Goal: Transaction & Acquisition: Book appointment/travel/reservation

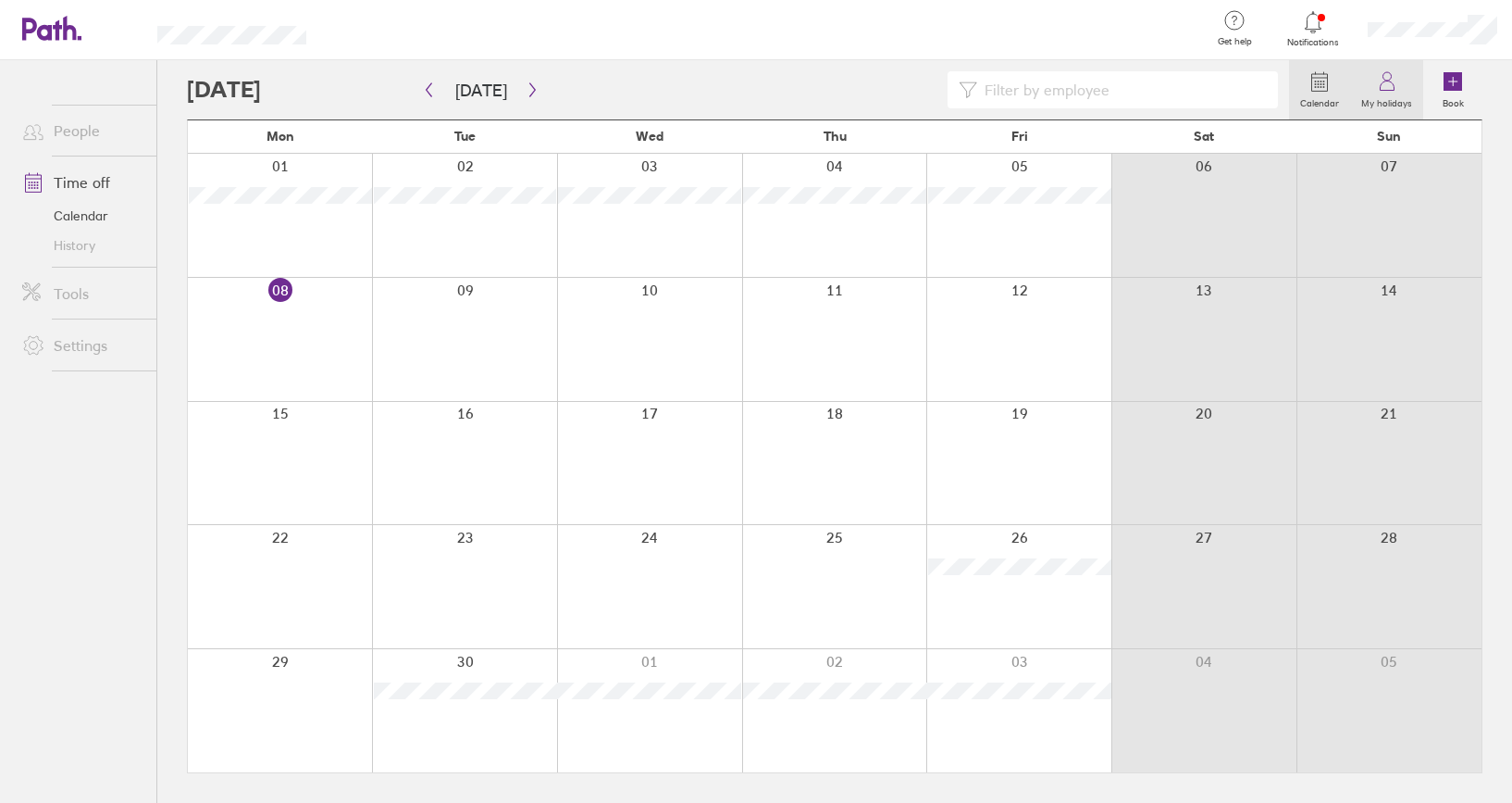
click at [1389, 90] on icon at bounding box center [1386, 81] width 22 height 22
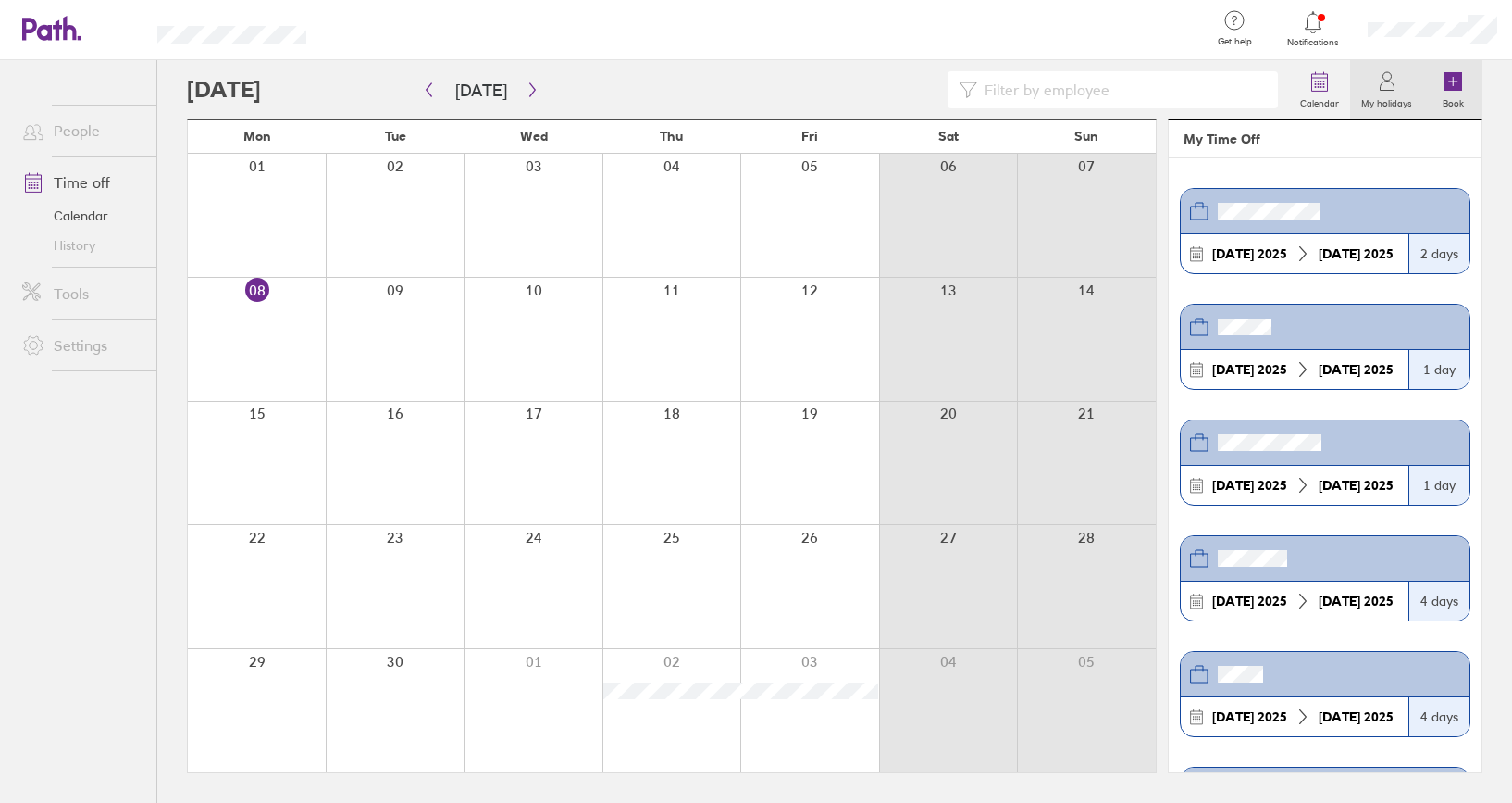
click at [1463, 84] on icon at bounding box center [1453, 81] width 22 height 22
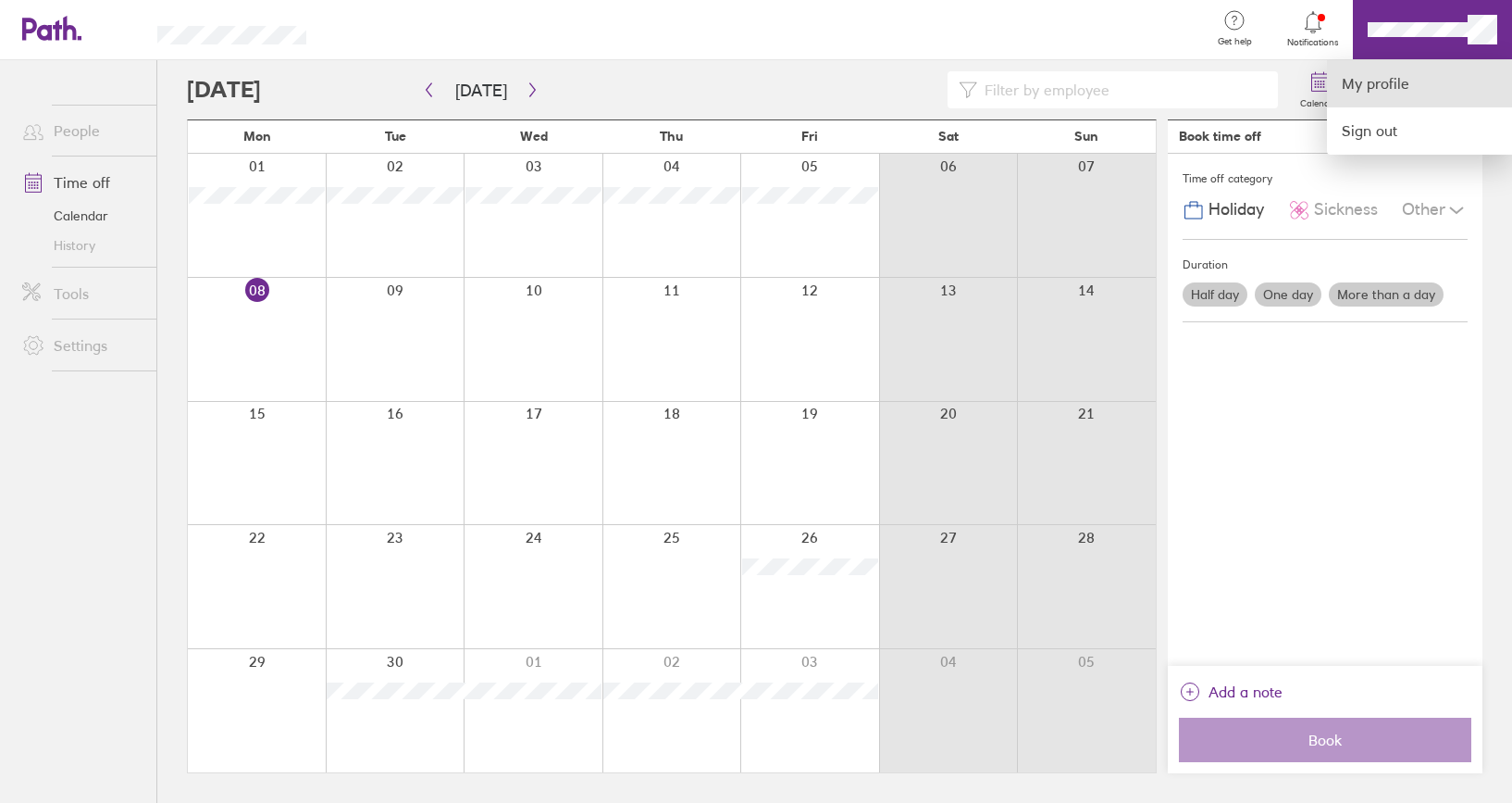
click at [1402, 86] on link "My profile" at bounding box center [1419, 84] width 185 height 48
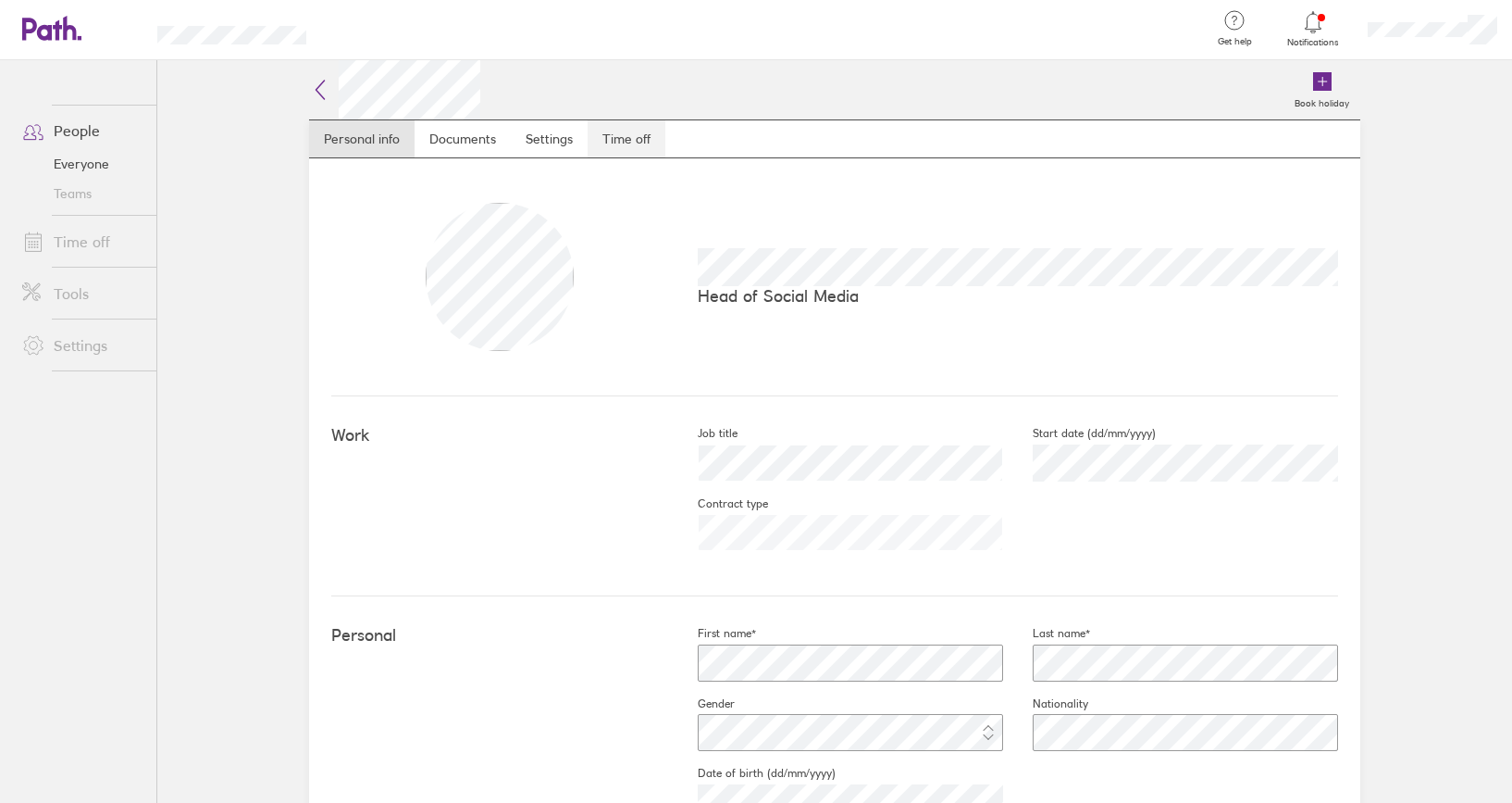
click at [622, 138] on link "Time off" at bounding box center [626, 139] width 78 height 37
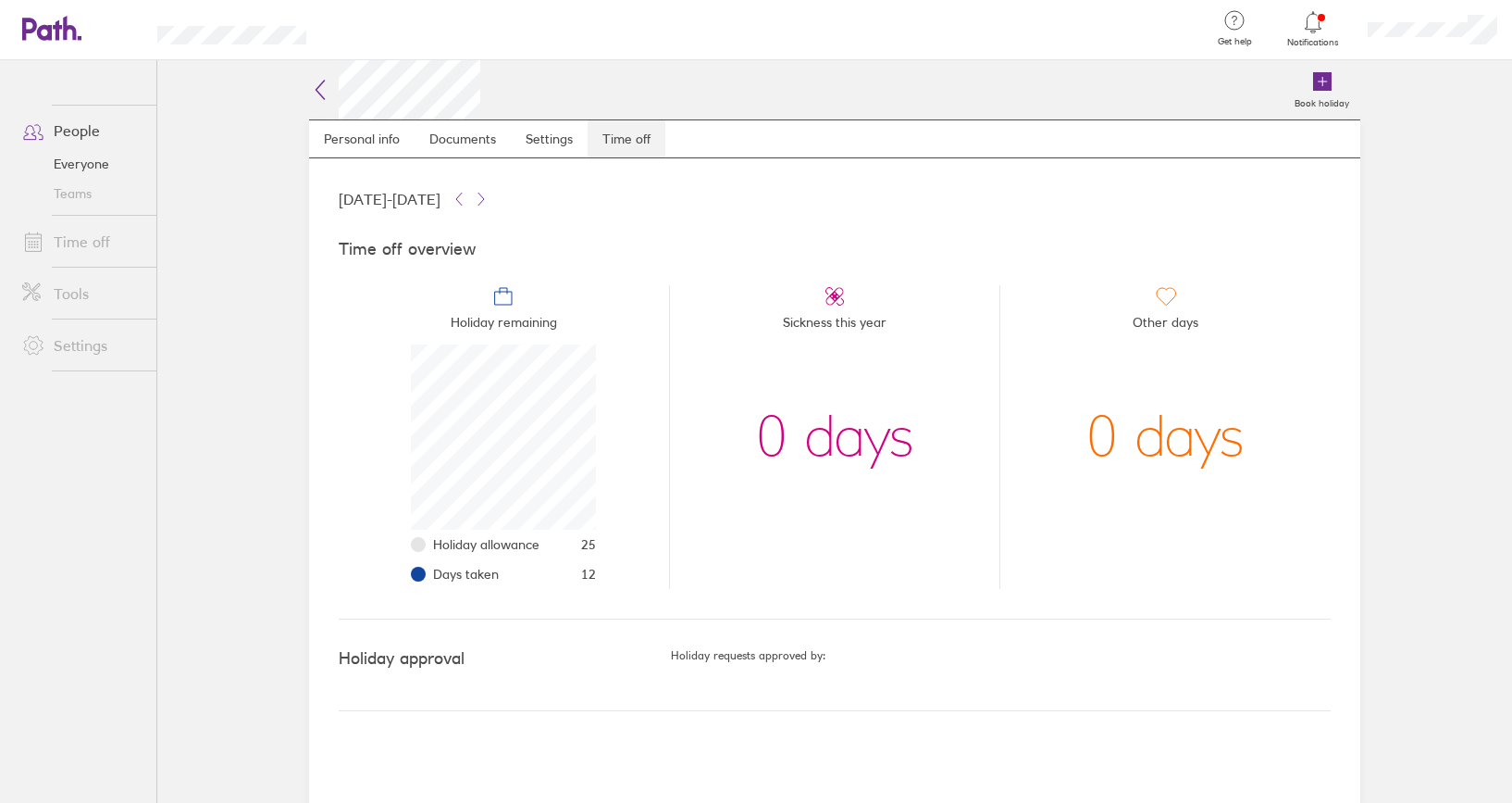
scroll to position [185, 185]
click at [1332, 95] on label "Book holiday" at bounding box center [1322, 101] width 77 height 17
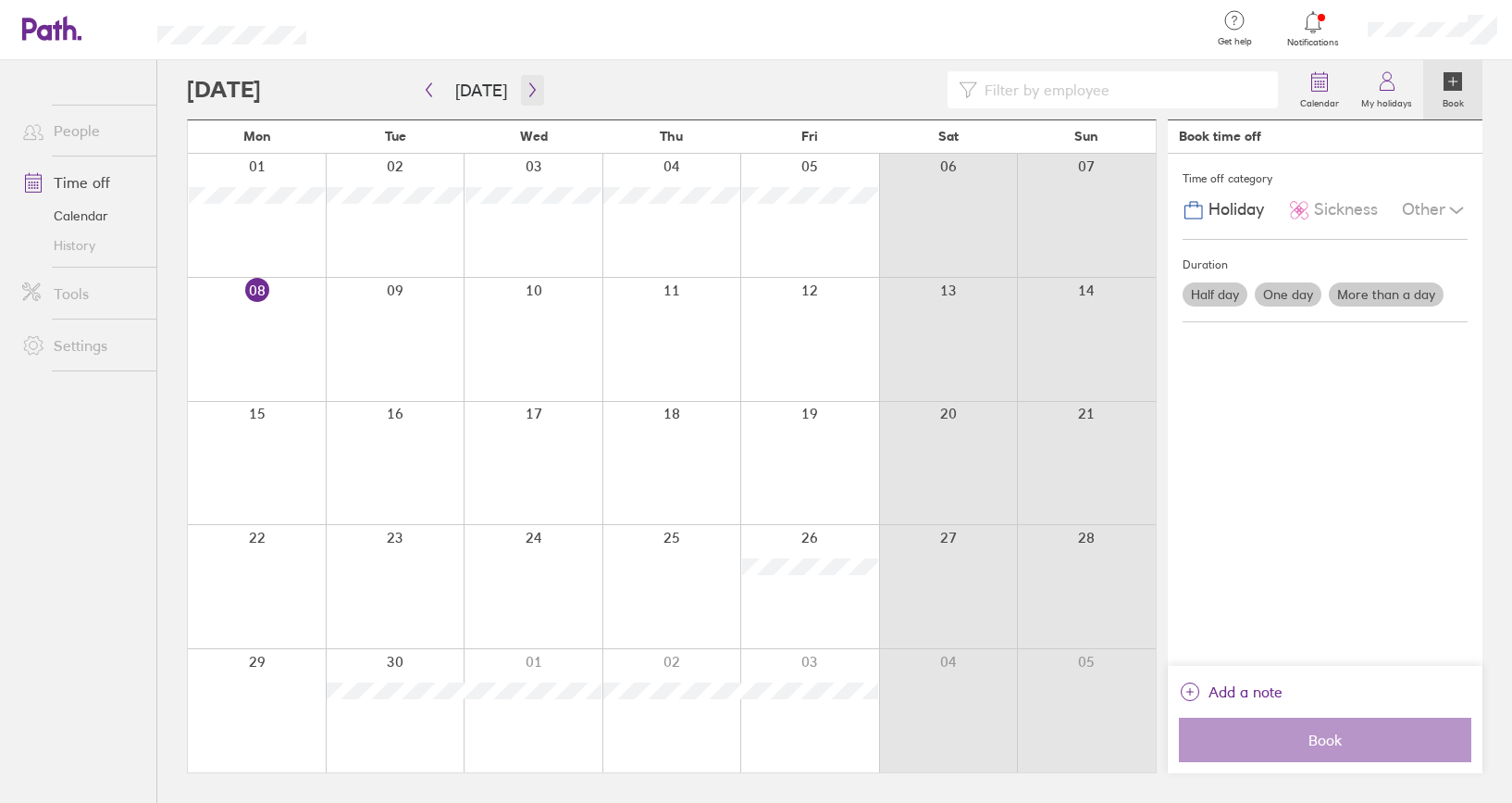
click at [525, 84] on icon "button" at bounding box center [532, 89] width 14 height 15
click at [525, 88] on icon "button" at bounding box center [532, 89] width 14 height 15
click at [525, 89] on icon "button" at bounding box center [532, 89] width 14 height 15
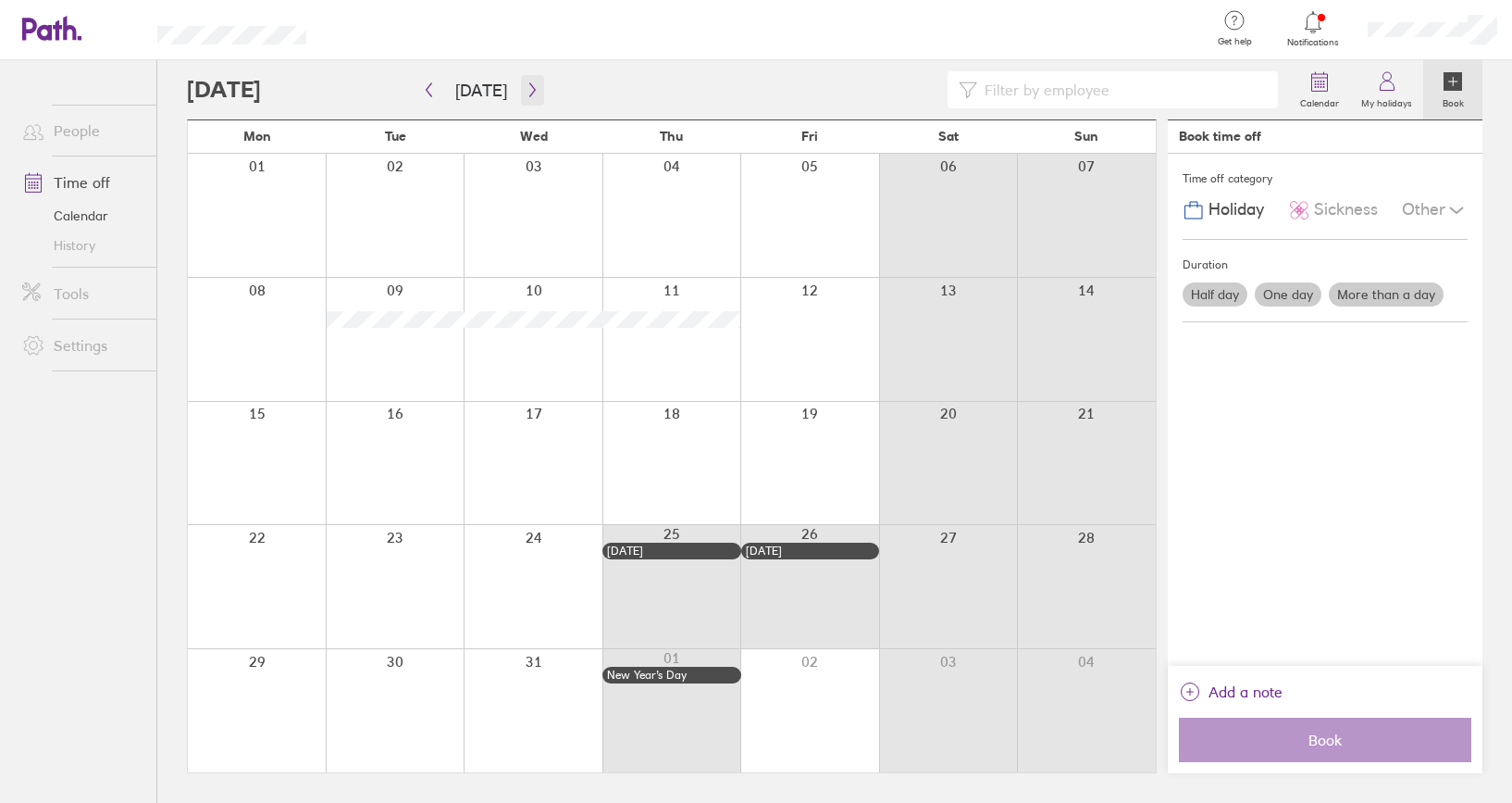
click at [520, 84] on button "button" at bounding box center [531, 90] width 23 height 31
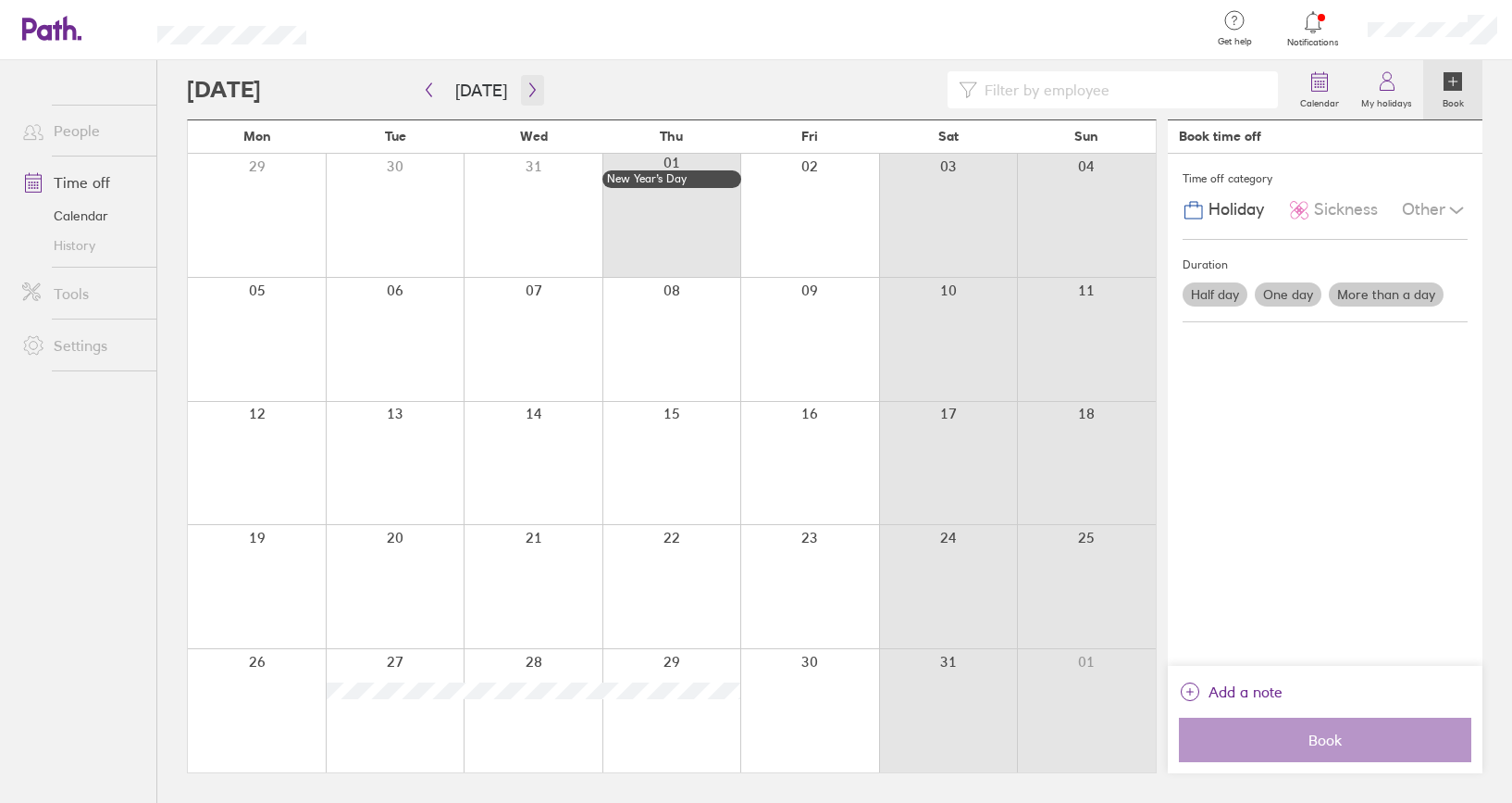
click at [520, 84] on button "button" at bounding box center [531, 90] width 23 height 31
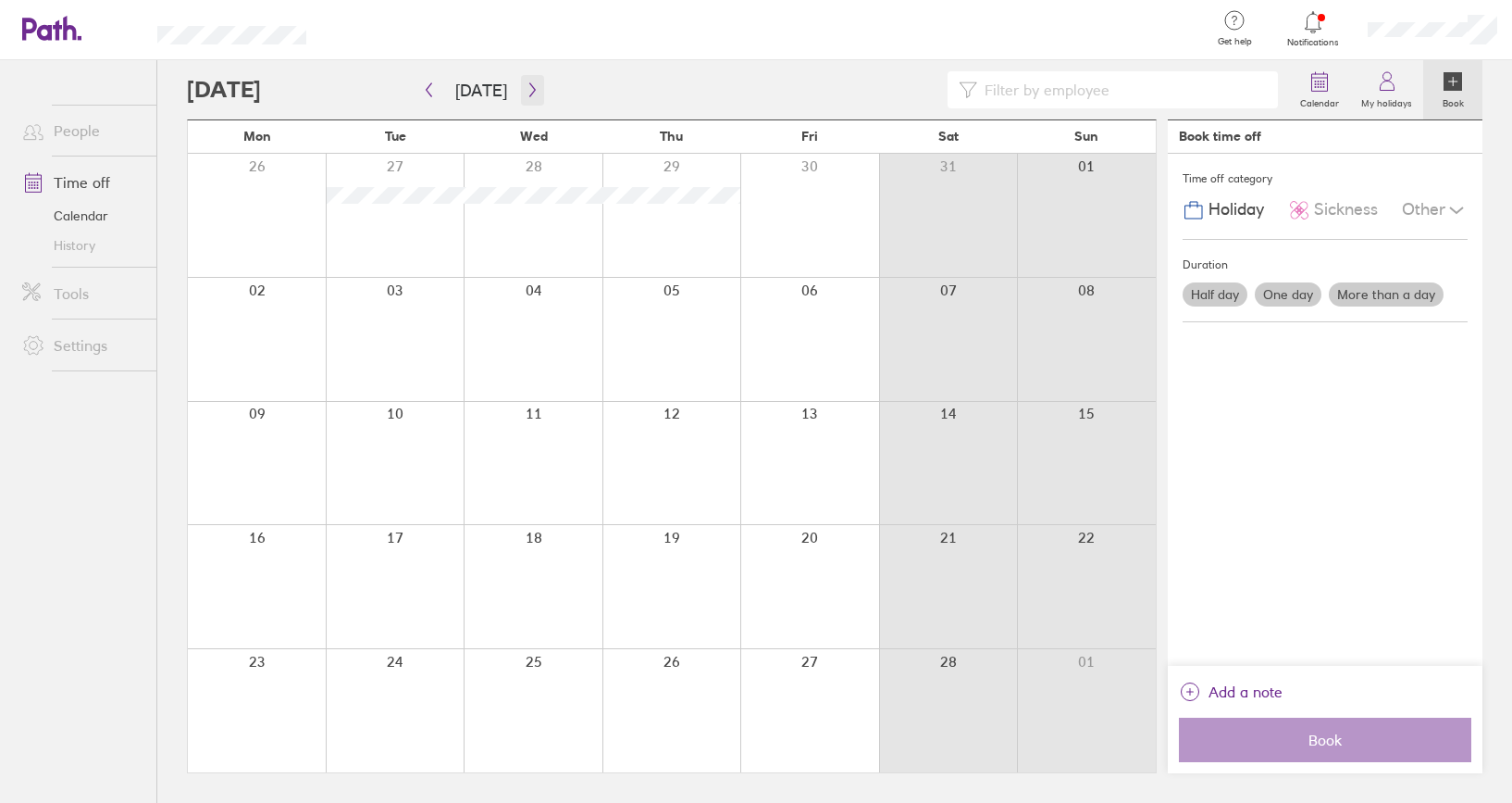
click at [520, 84] on button "button" at bounding box center [531, 90] width 23 height 31
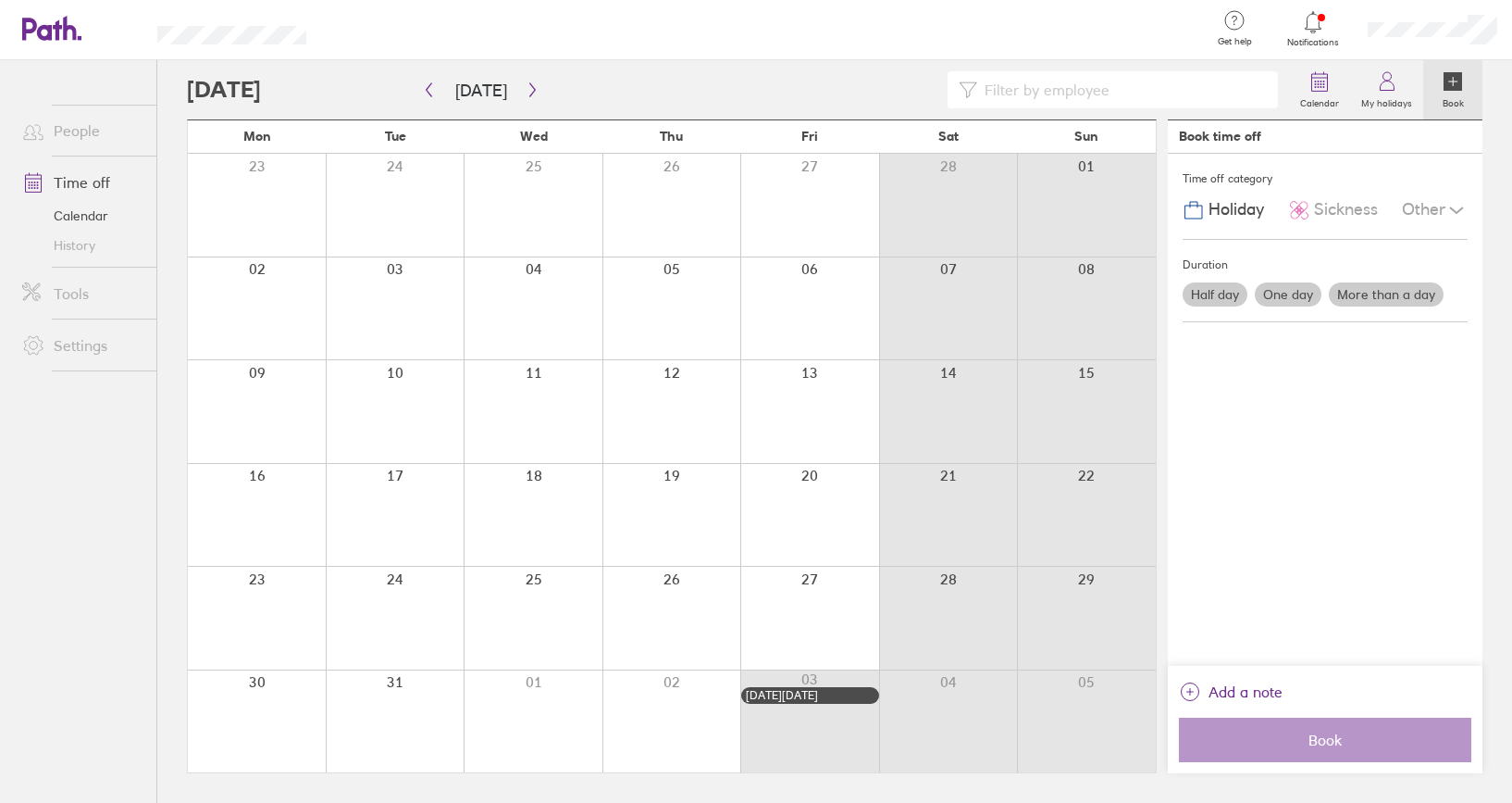
click at [259, 314] on div at bounding box center [256, 309] width 138 height 103
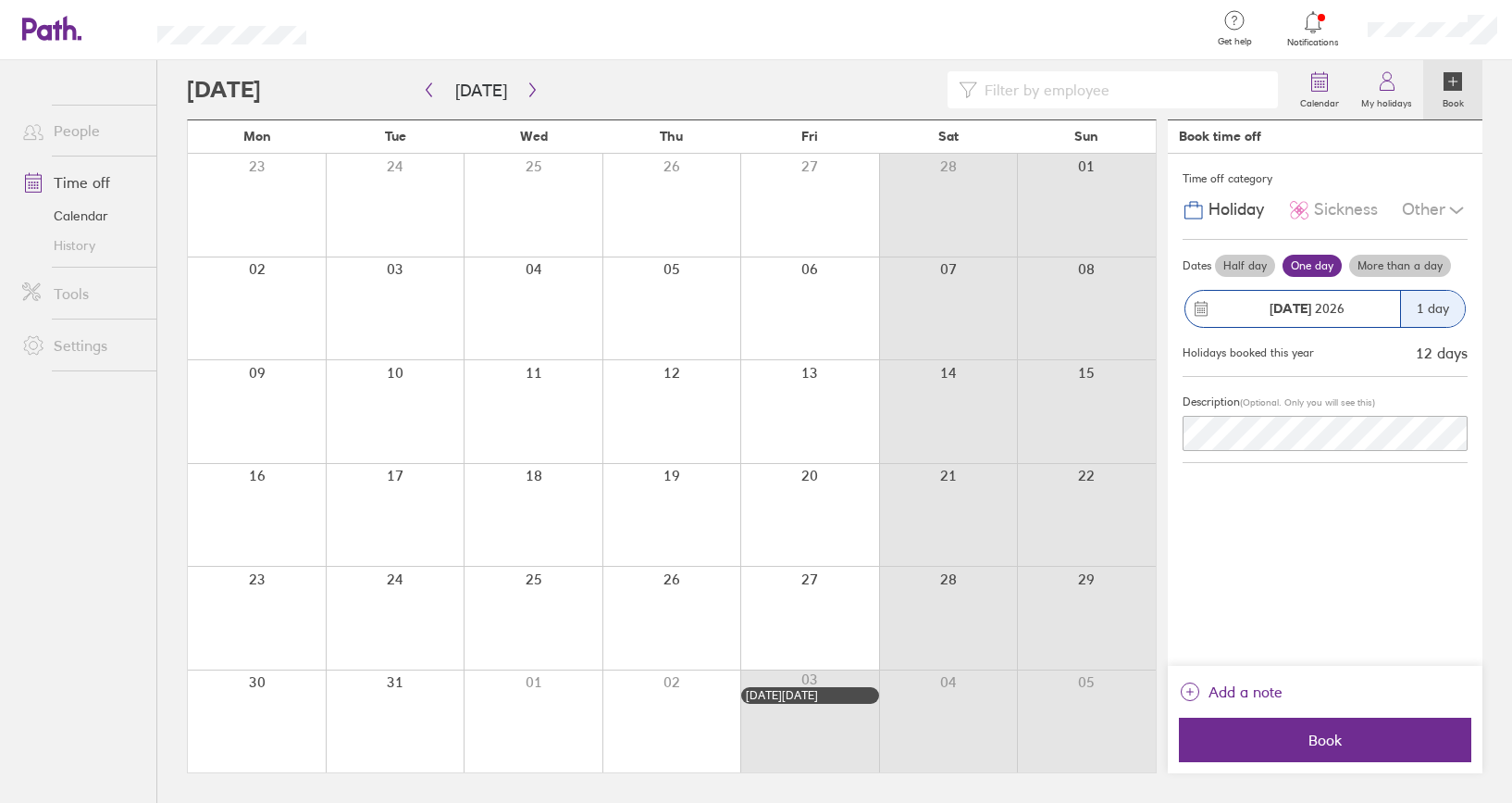
click at [275, 288] on div at bounding box center [256, 309] width 138 height 103
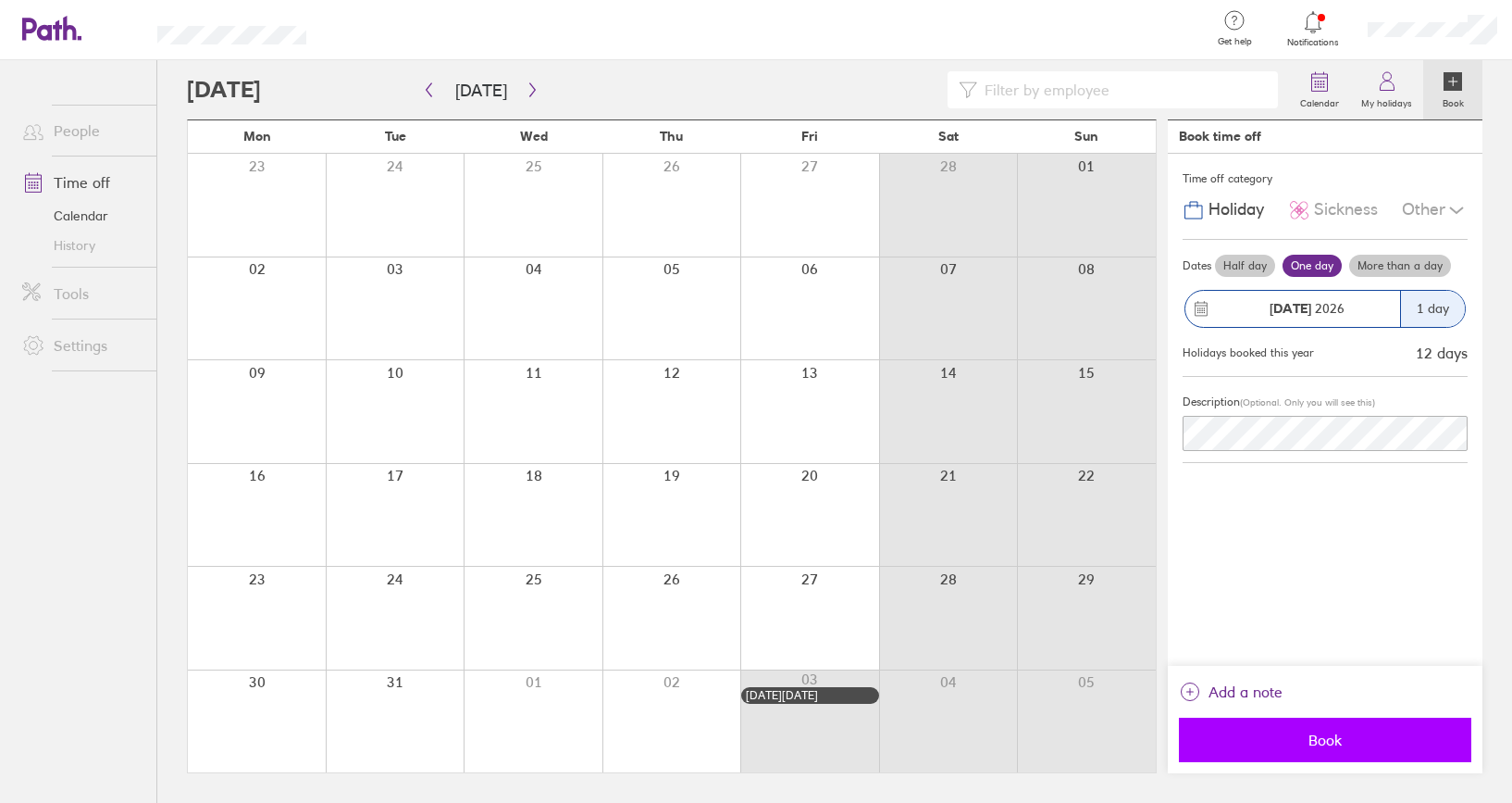
click at [1347, 747] on span "Book" at bounding box center [1324, 740] width 266 height 17
